Goal: Find specific fact: Find specific fact

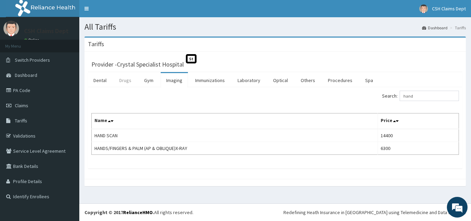
click at [126, 82] on link "Drugs" at bounding box center [125, 80] width 23 height 14
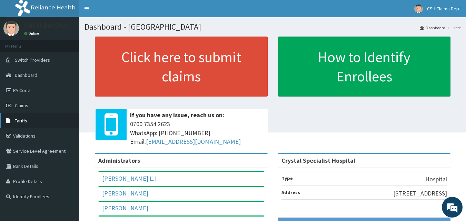
click at [23, 118] on span "Tariffs" at bounding box center [21, 121] width 12 height 6
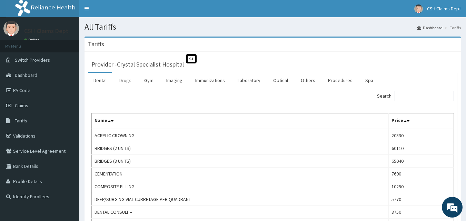
click at [129, 80] on link "Drugs" at bounding box center [125, 80] width 23 height 14
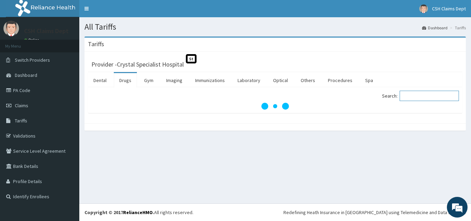
click at [419, 97] on input "Search:" at bounding box center [428, 96] width 59 height 10
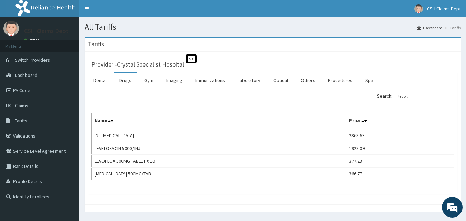
click at [424, 93] on input "levofl" at bounding box center [423, 96] width 59 height 10
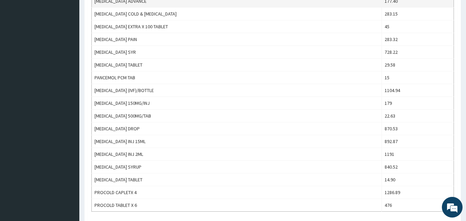
scroll to position [482, 0]
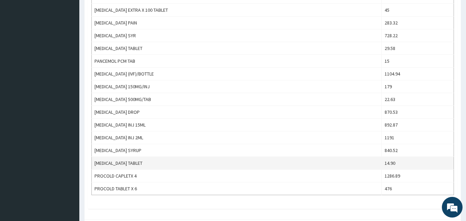
click at [133, 162] on td "[MEDICAL_DATA] TABLET" at bounding box center [237, 163] width 290 height 13
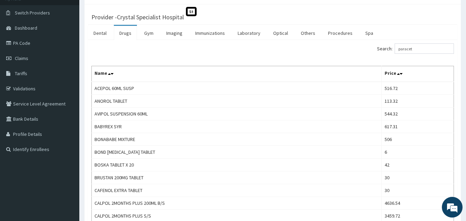
scroll to position [0, 0]
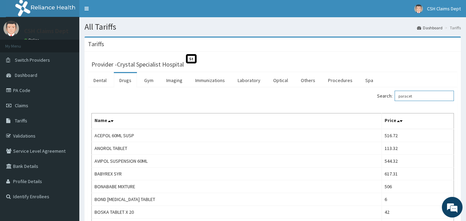
click at [443, 93] on input "paracet" at bounding box center [423, 96] width 59 height 10
click at [443, 94] on input "paracet" at bounding box center [423, 96] width 59 height 10
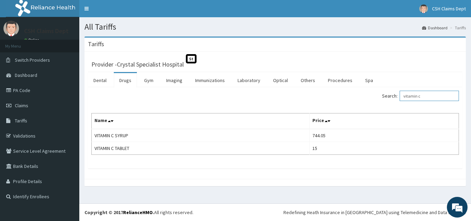
click at [444, 95] on input "vitamin c" at bounding box center [428, 96] width 59 height 10
click at [443, 95] on input "vitamin c" at bounding box center [428, 96] width 59 height 10
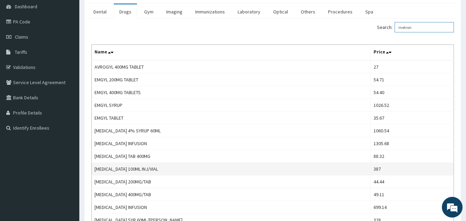
scroll to position [69, 0]
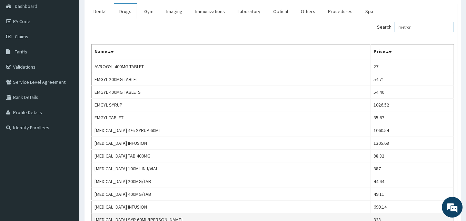
type input "metron"
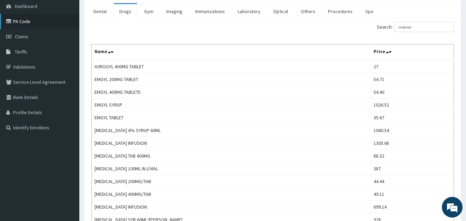
click at [22, 21] on link "PA Code" at bounding box center [39, 21] width 79 height 15
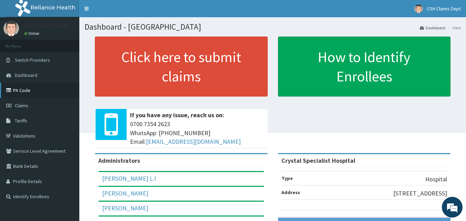
click at [15, 90] on link "PA Code" at bounding box center [39, 90] width 79 height 15
